Goal: Task Accomplishment & Management: Complete application form

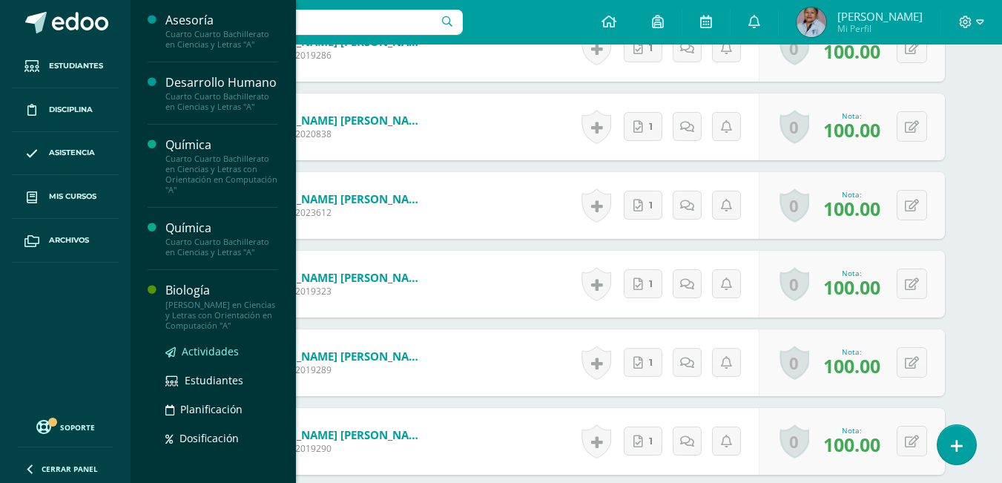
click at [193, 358] on span "Actividades" at bounding box center [210, 351] width 57 height 14
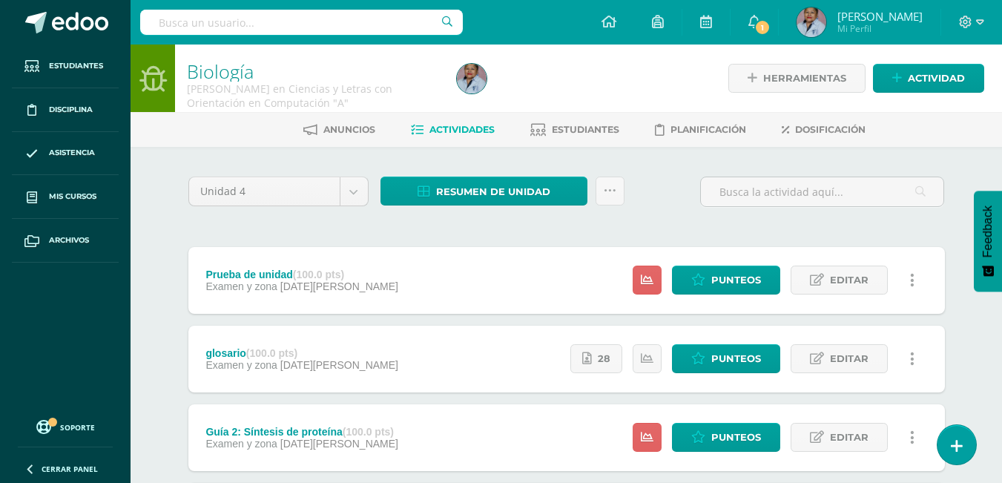
scroll to position [74, 0]
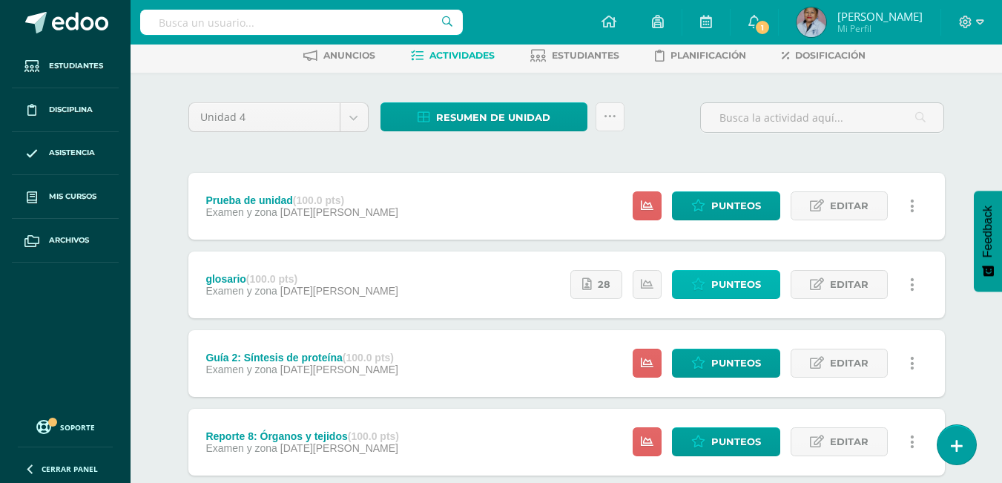
click at [736, 288] on span "Punteos" at bounding box center [736, 284] width 50 height 27
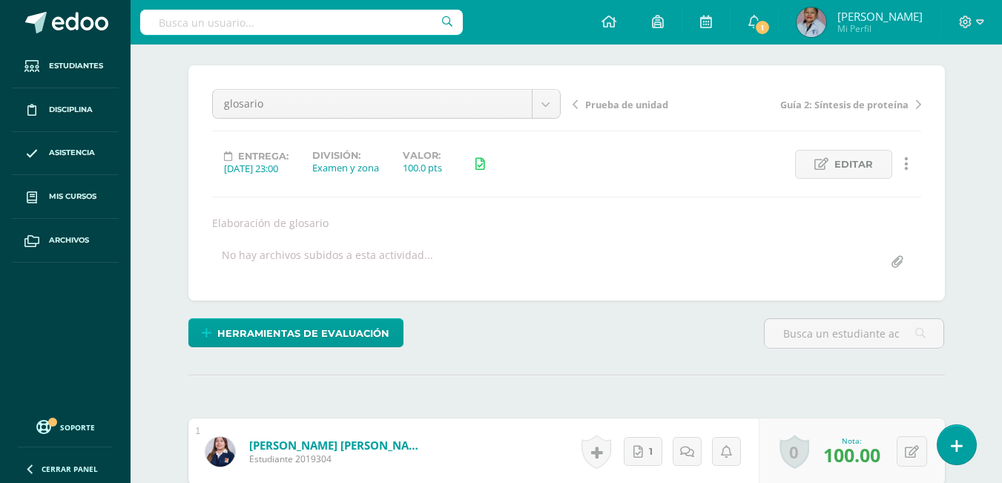
scroll to position [37, 0]
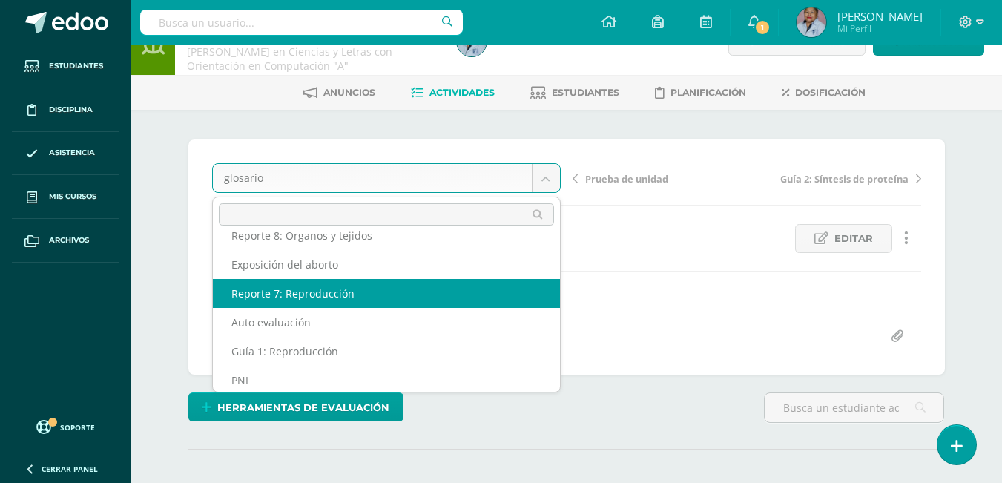
scroll to position [112, 0]
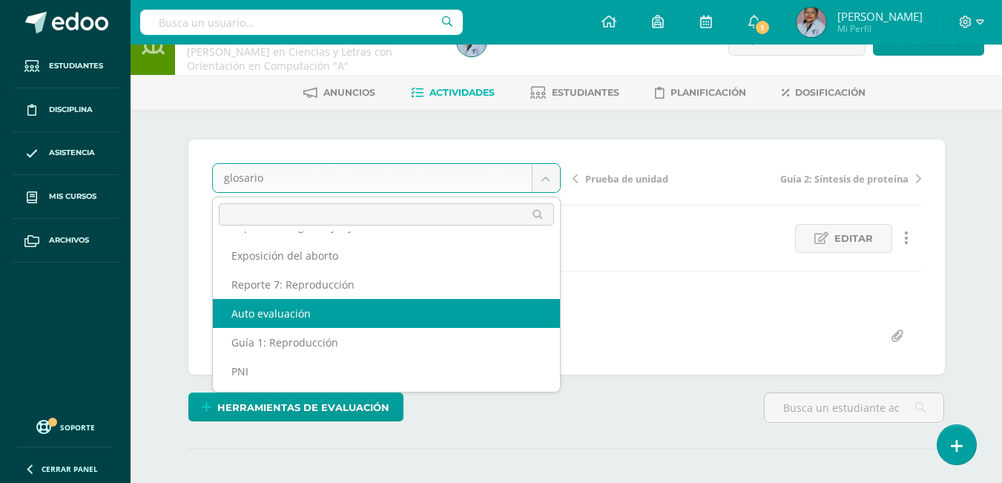
select select "/dashboard/teacher/grade-activity/125447/"
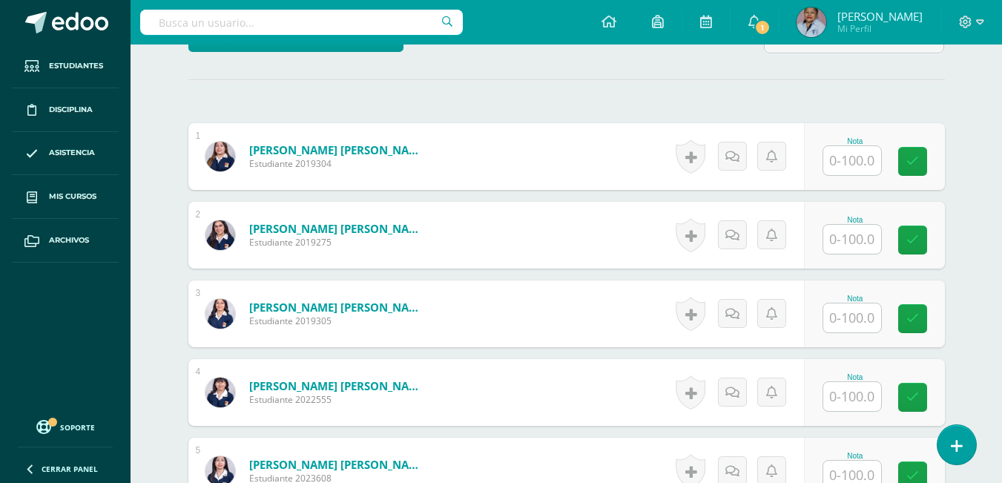
scroll to position [432, 0]
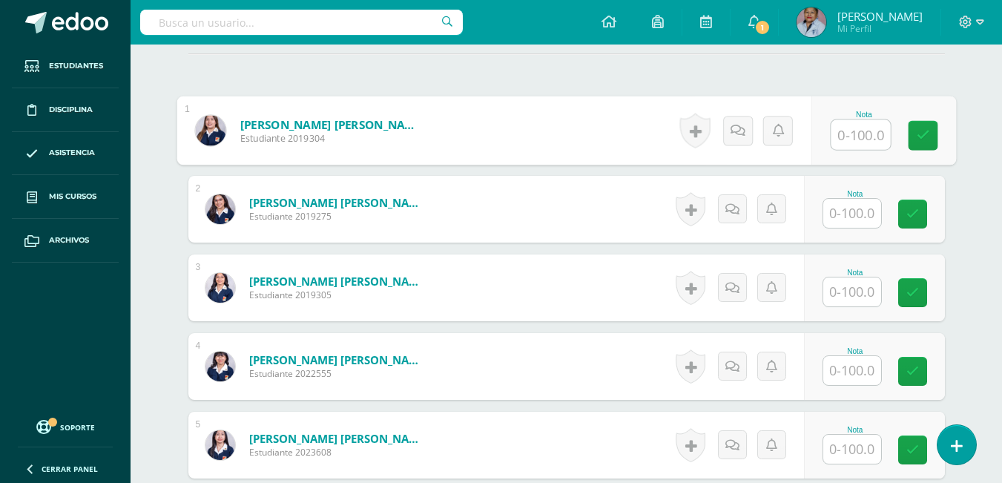
click at [850, 136] on input "text" at bounding box center [859, 135] width 59 height 30
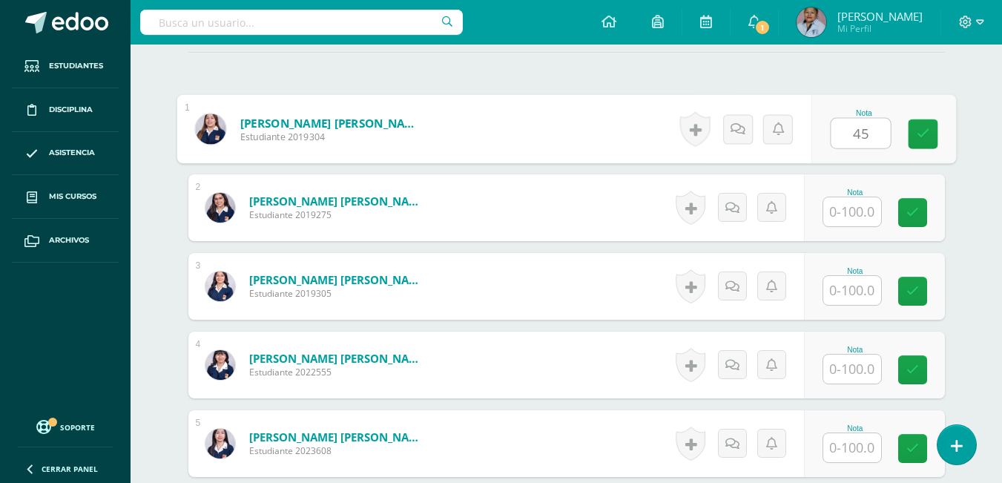
type input "45"
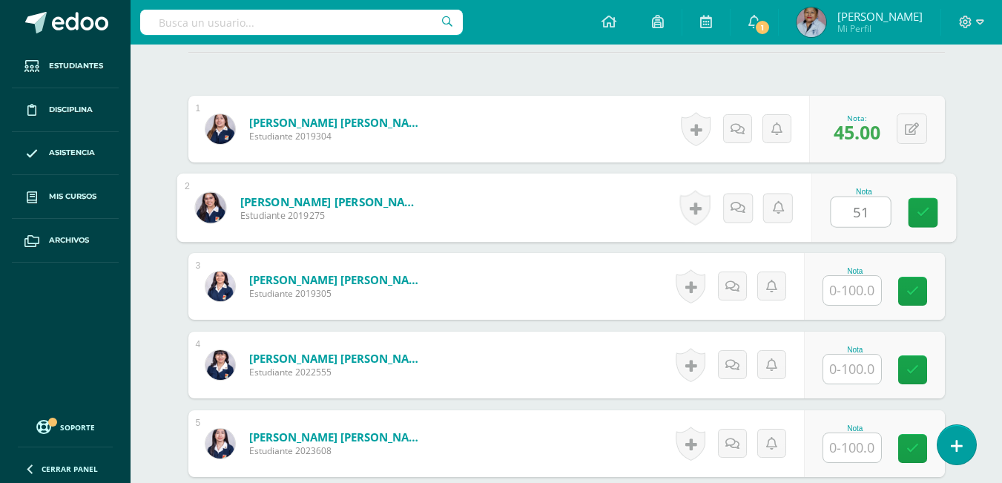
type input "51"
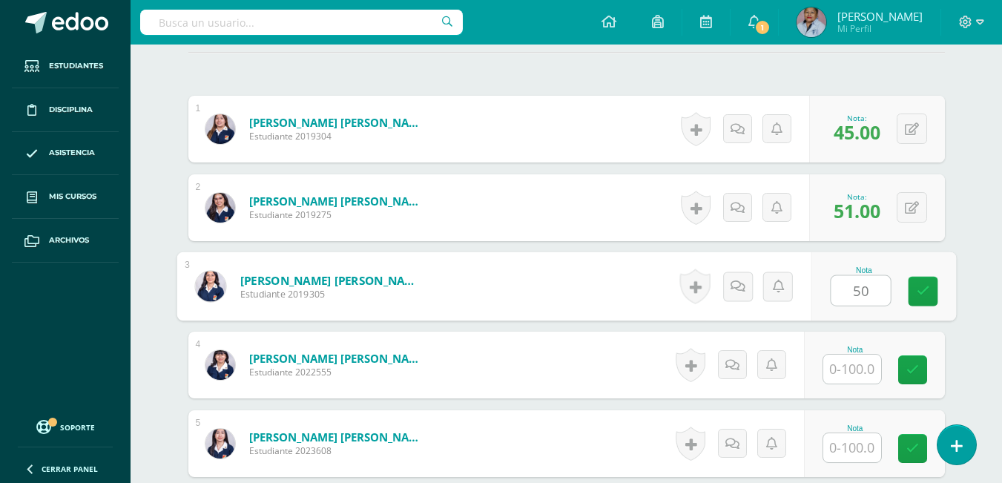
type input "50"
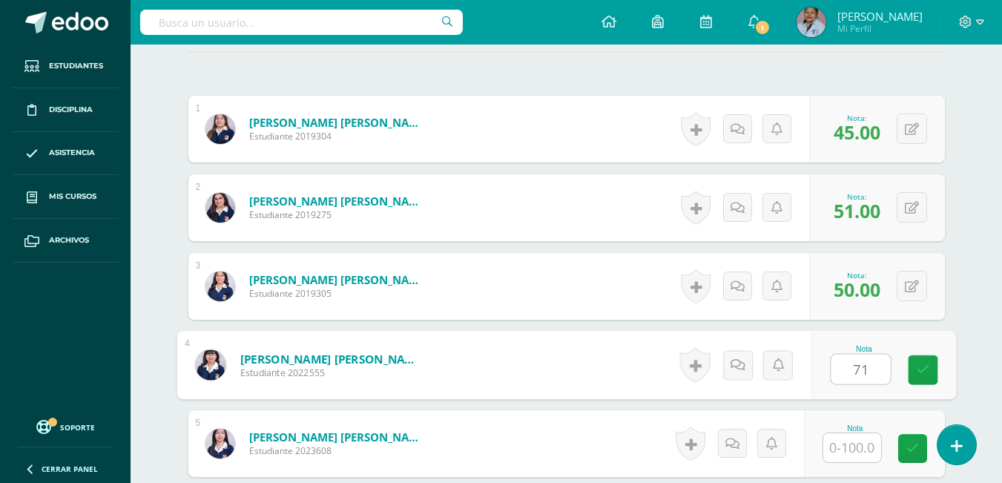
type input "71"
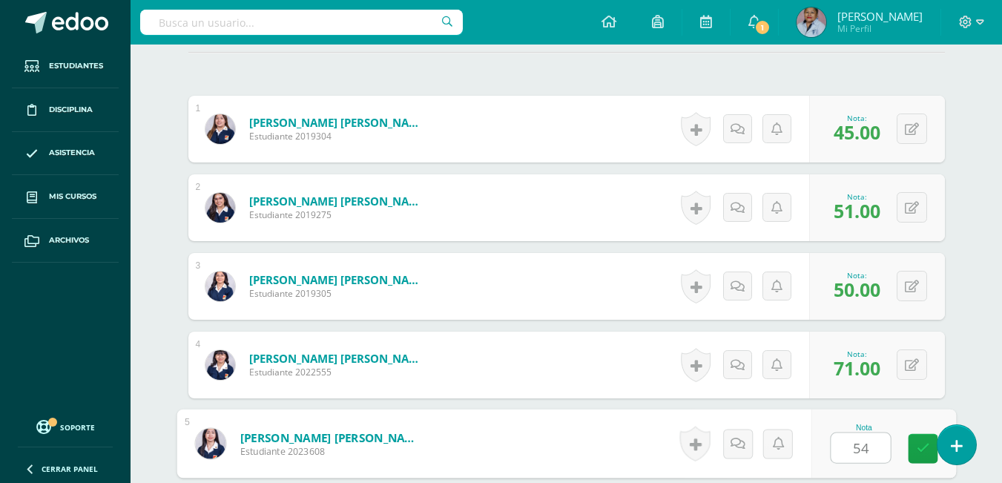
type input "54"
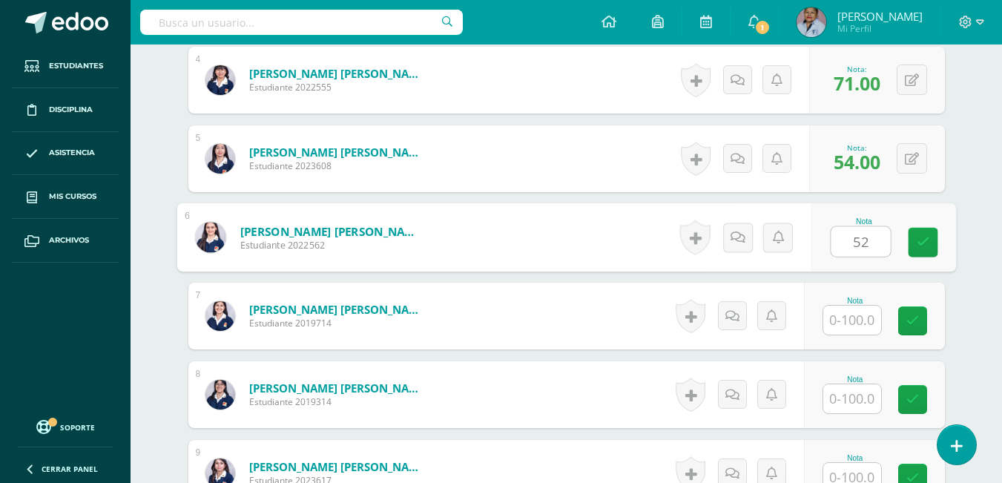
type input "52"
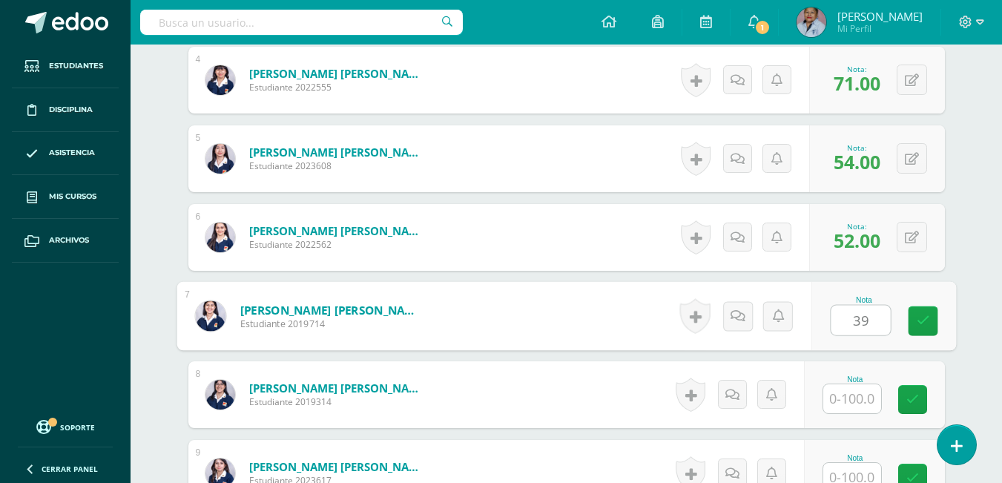
type input "39"
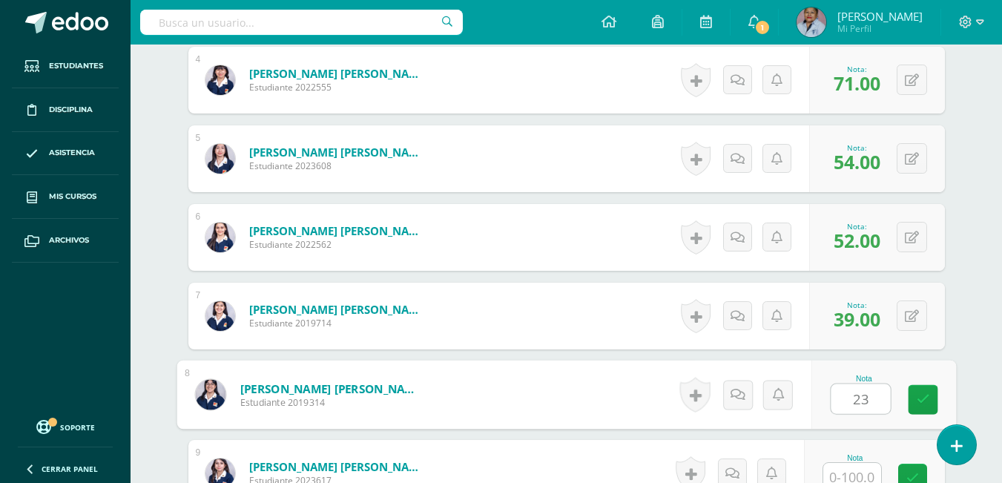
type input "23"
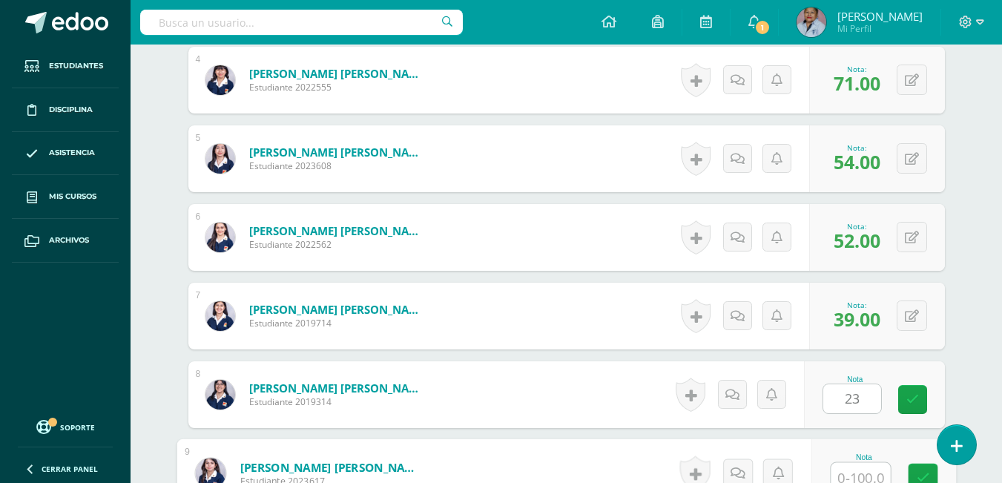
scroll to position [727, 0]
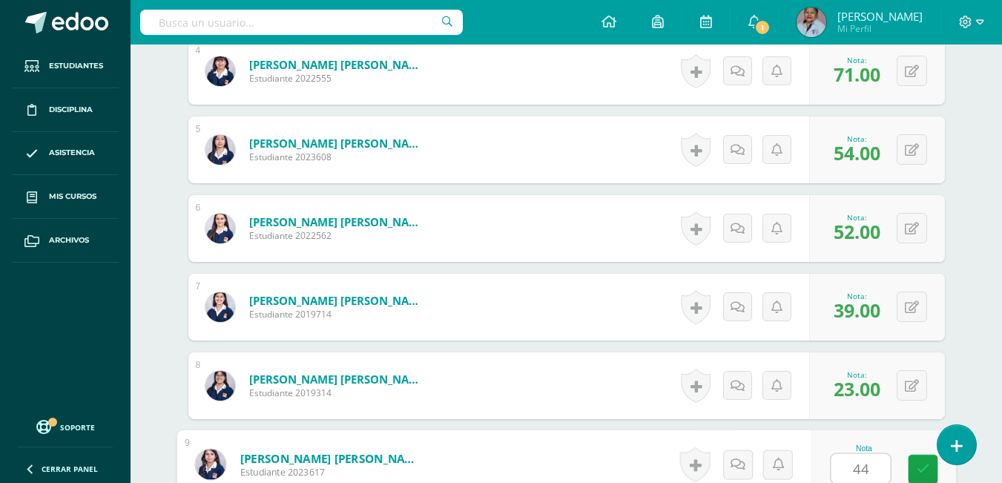
type input "44"
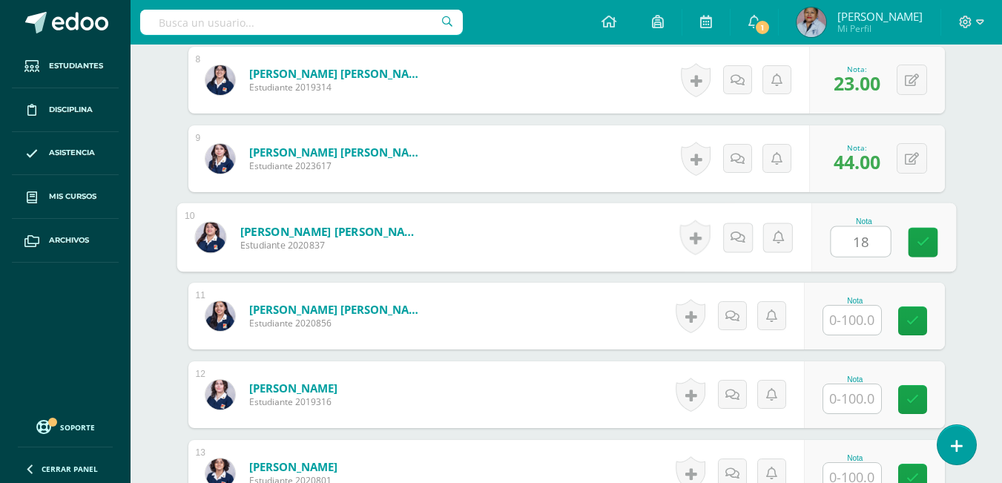
type input "18"
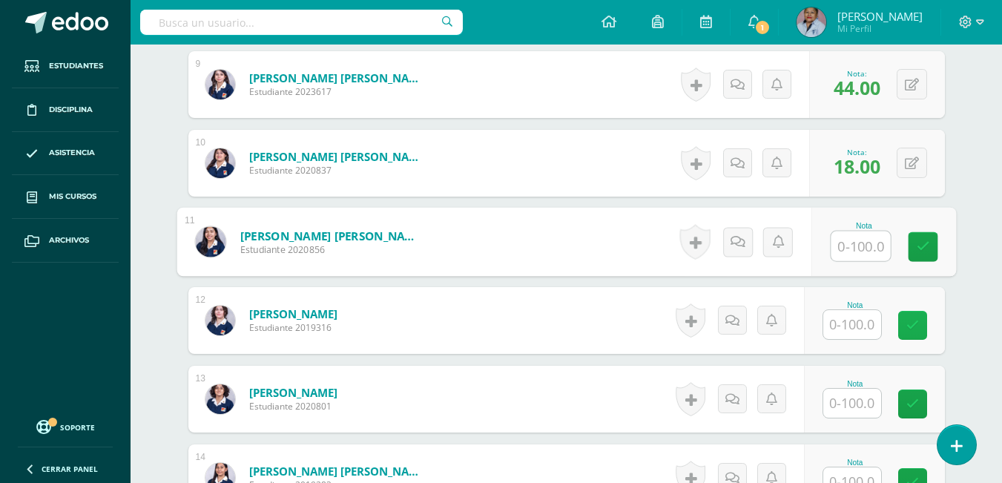
scroll to position [1181, 0]
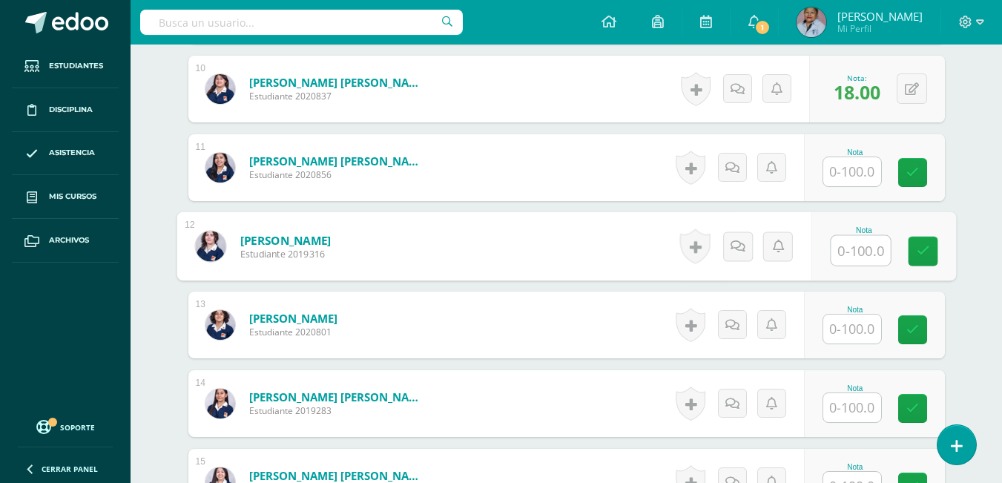
click at [850, 250] on input "text" at bounding box center [859, 251] width 59 height 30
type input "34"
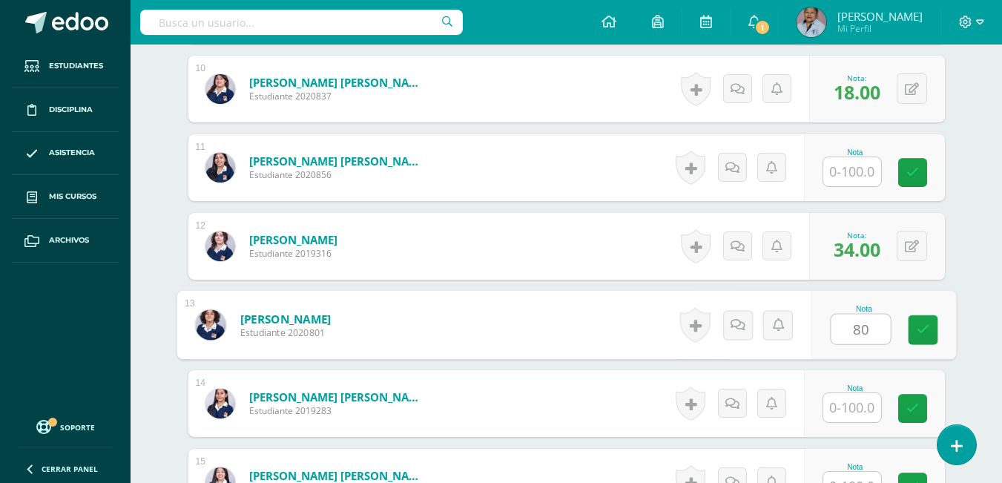
type input "80"
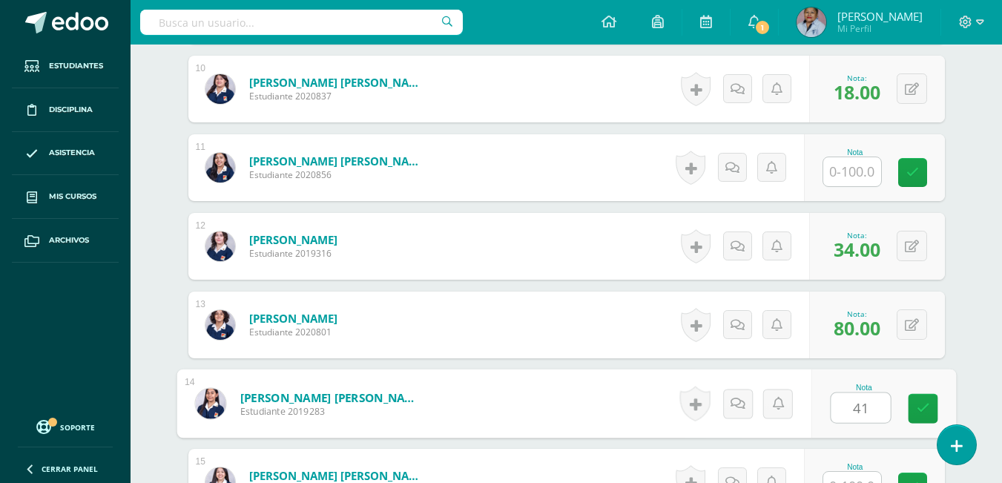
type input "41"
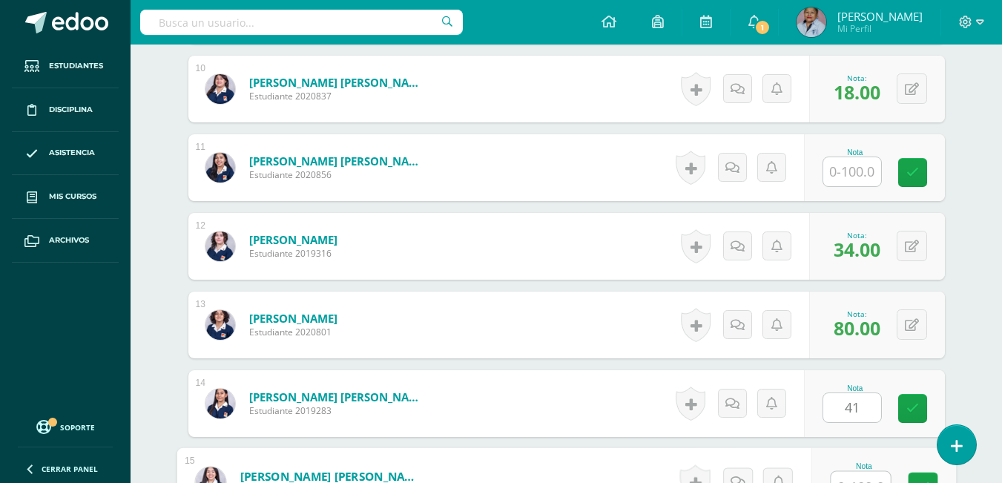
scroll to position [1199, 0]
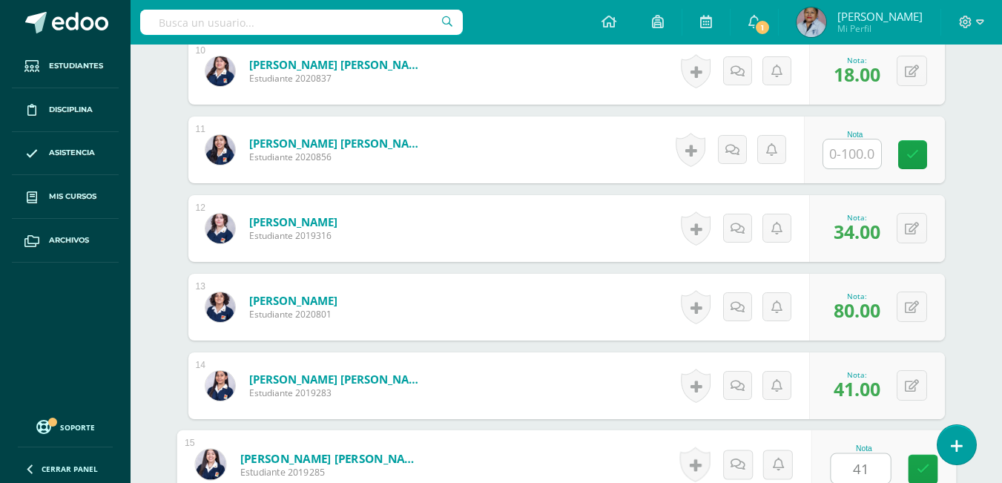
type input "41"
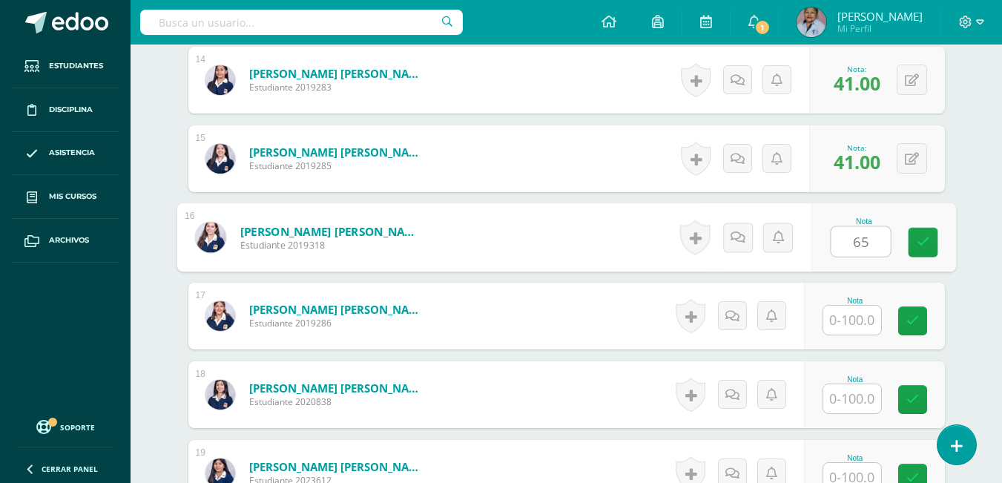
type input "65"
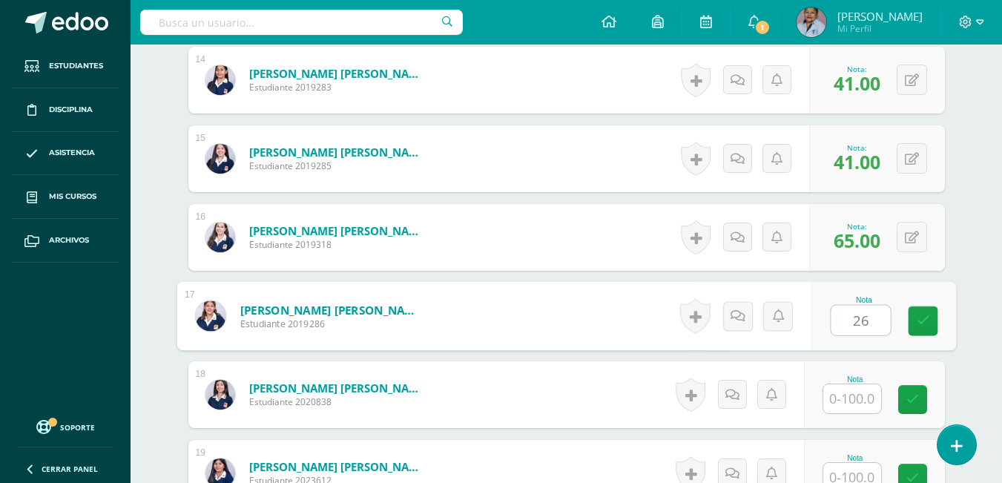
type input "26"
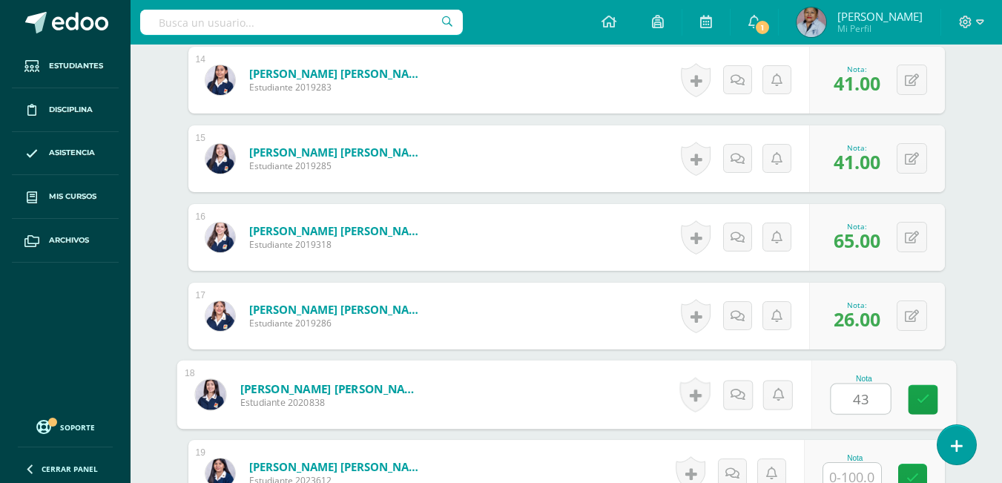
type input "43"
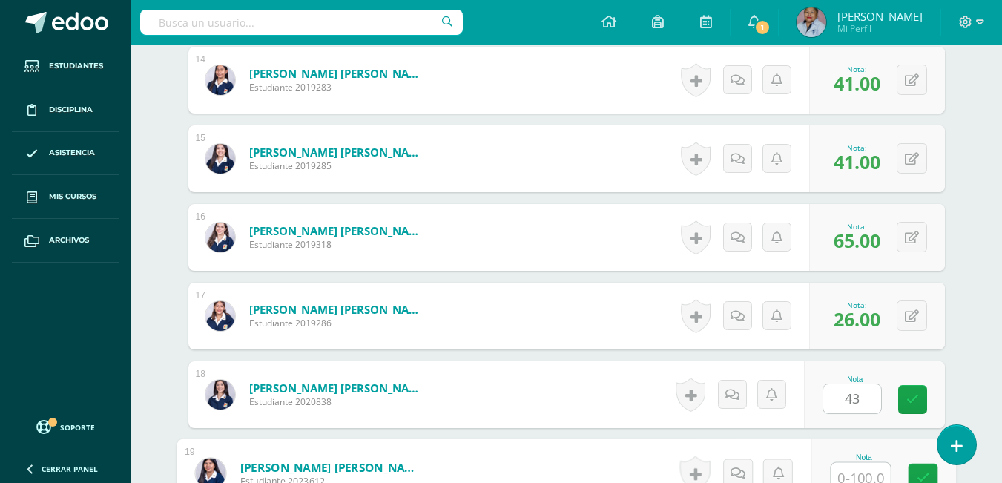
scroll to position [1513, 0]
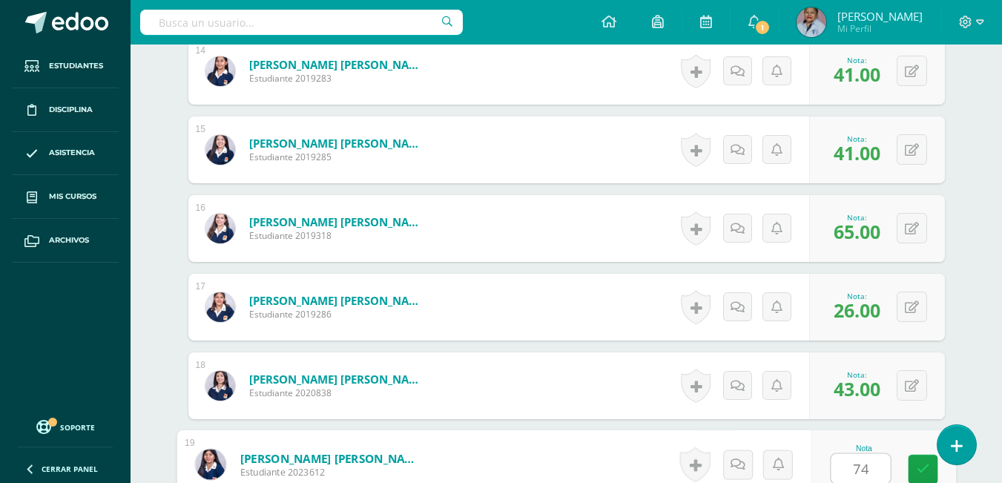
type input "74"
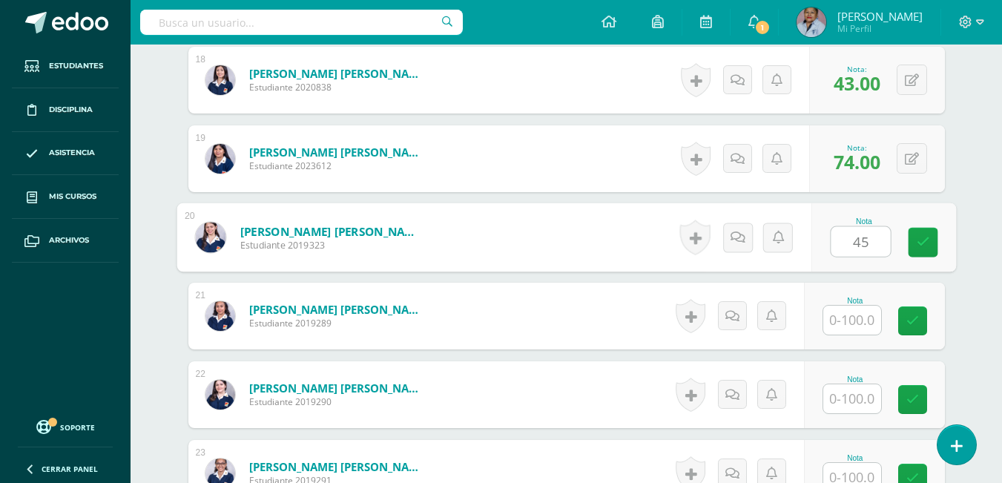
type input "45"
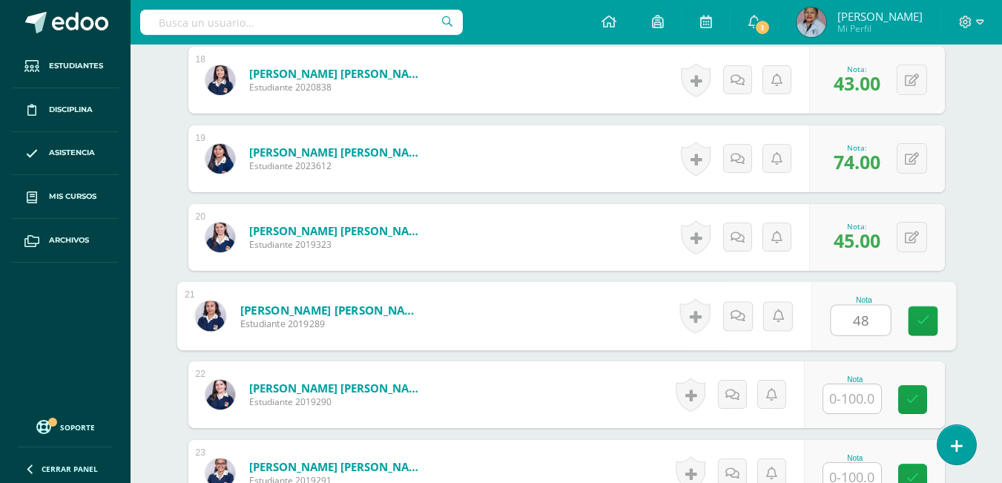
type input "48"
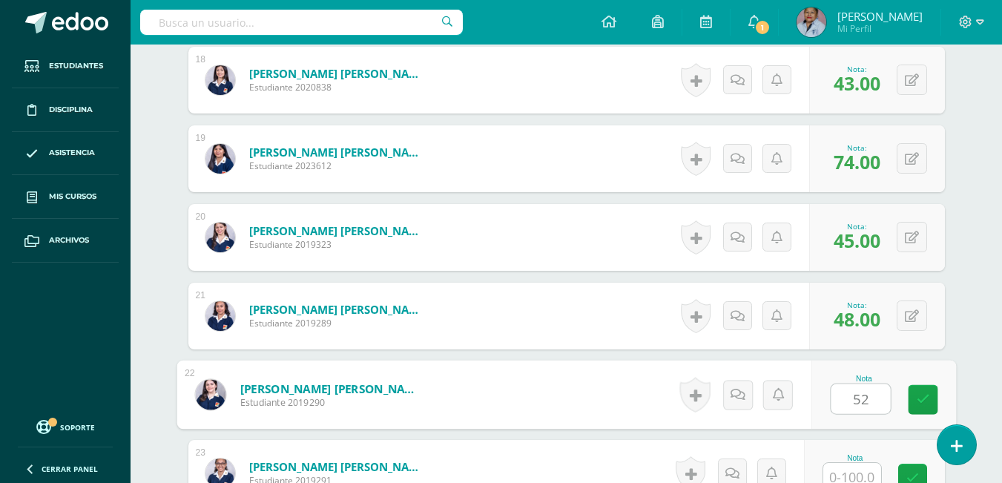
type input "52"
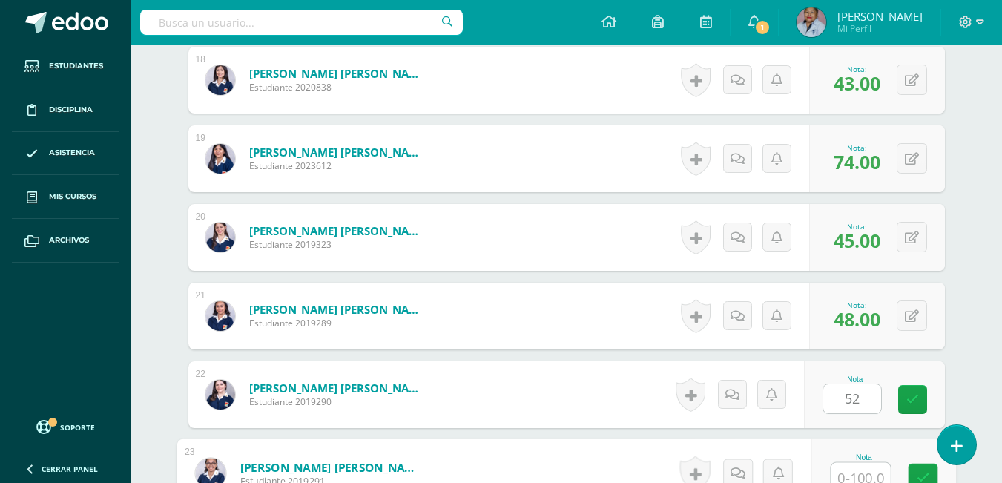
scroll to position [1828, 0]
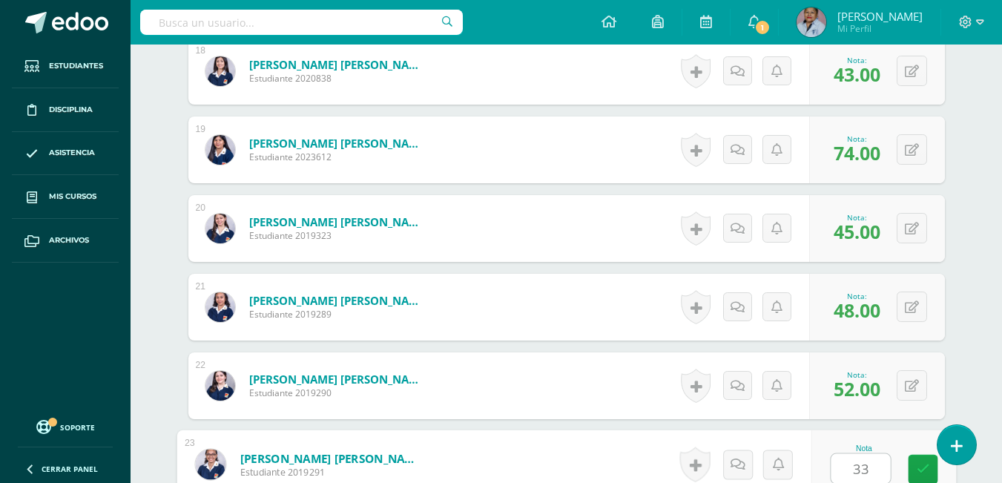
type input "33"
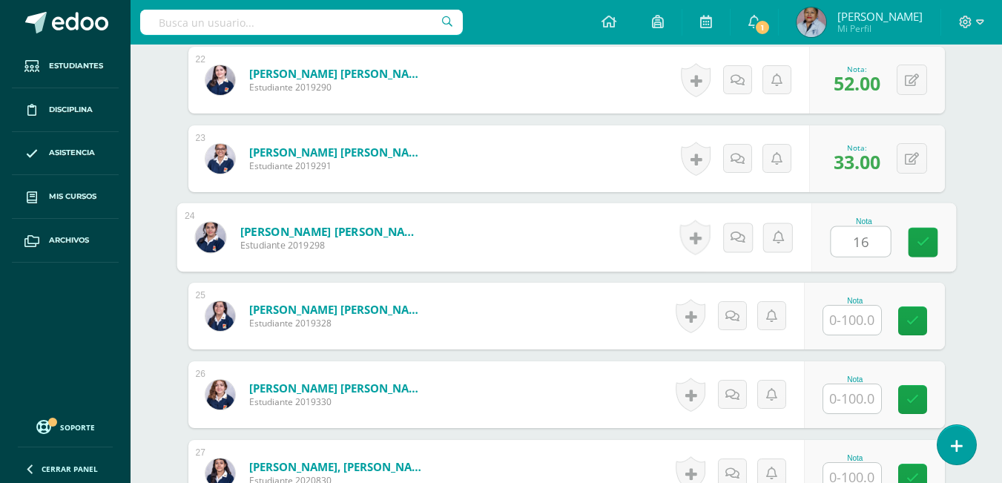
type input "16"
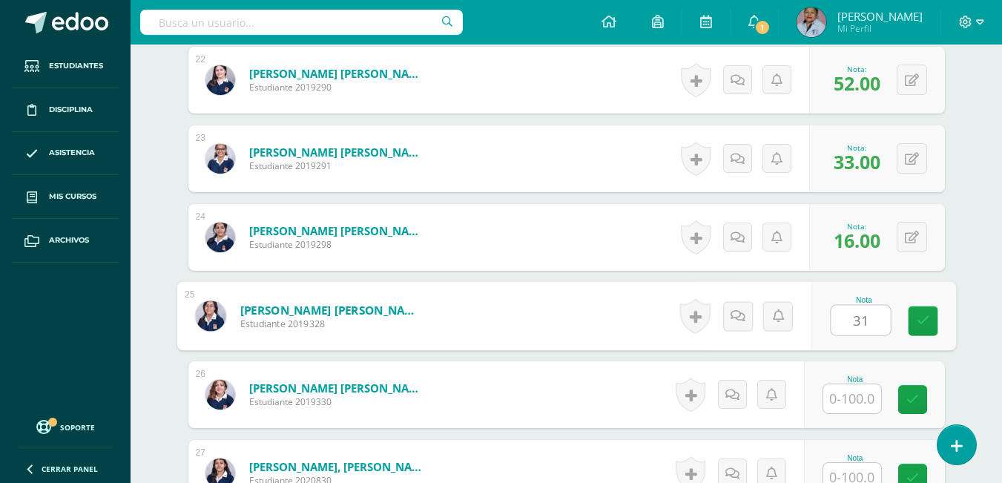
type input "31"
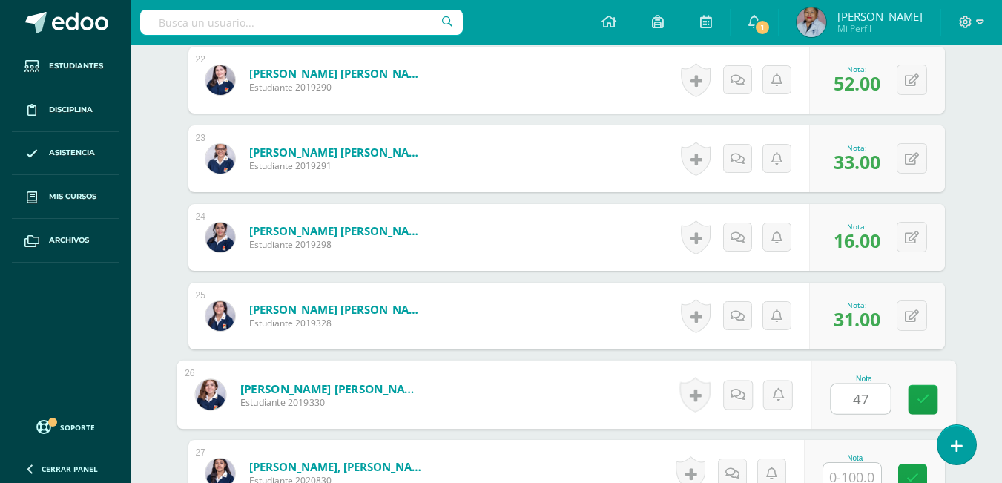
type input "47"
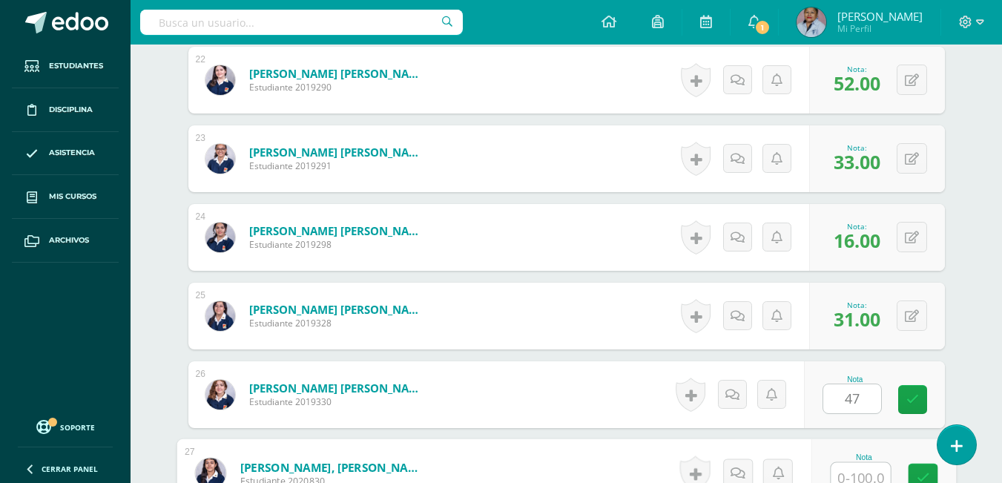
scroll to position [2142, 0]
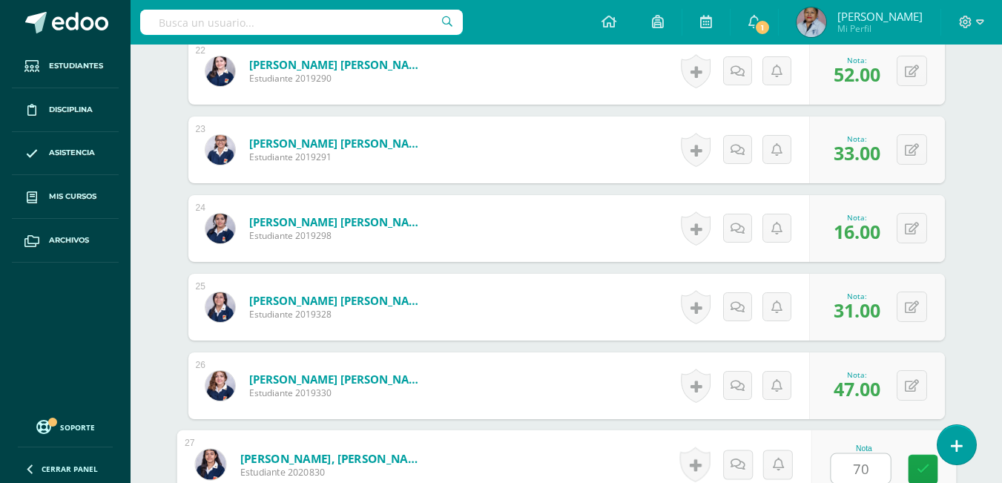
type input "70"
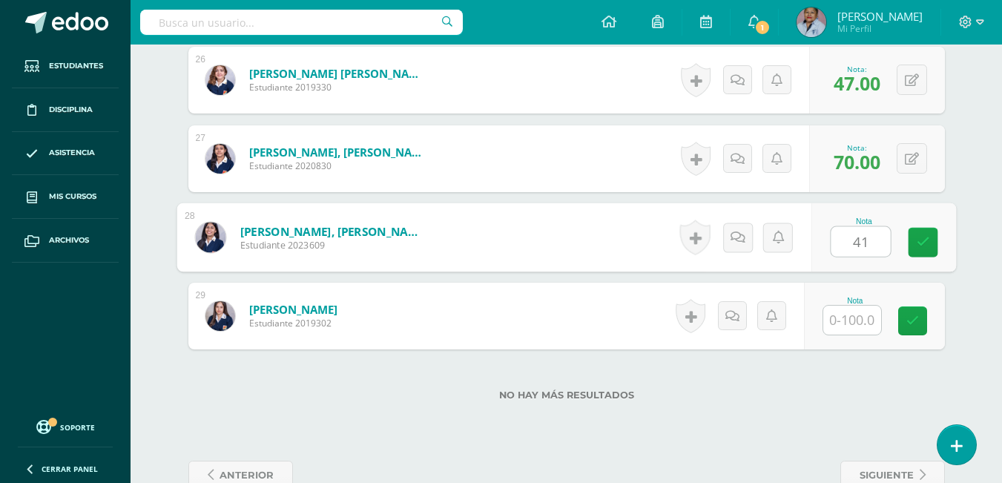
type input "41"
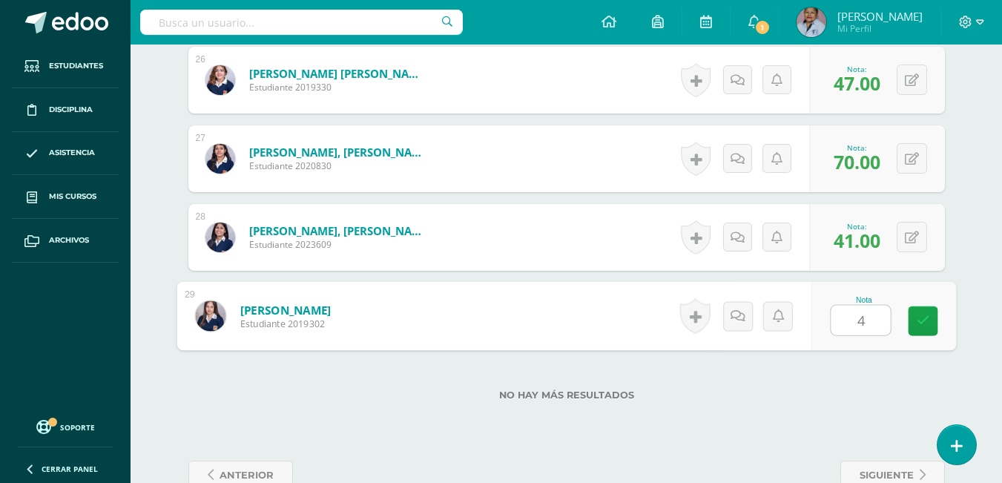
type input "43"
